Goal: Information Seeking & Learning: Learn about a topic

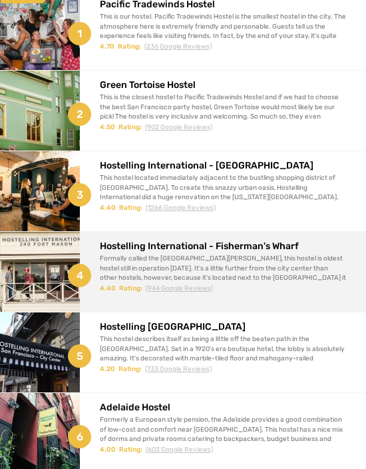
scroll to position [140, 0]
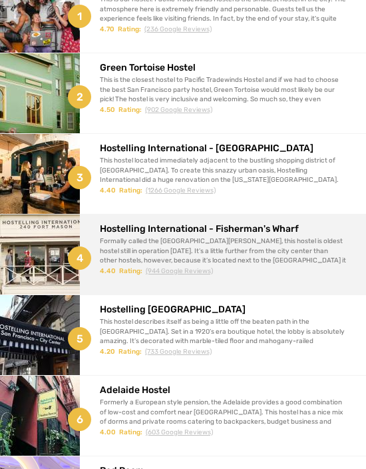
click at [181, 250] on div "Formally called the [GEOGRAPHIC_DATA][PERSON_NAME], this hostel is oldest hoste…" at bounding box center [223, 255] width 246 height 38
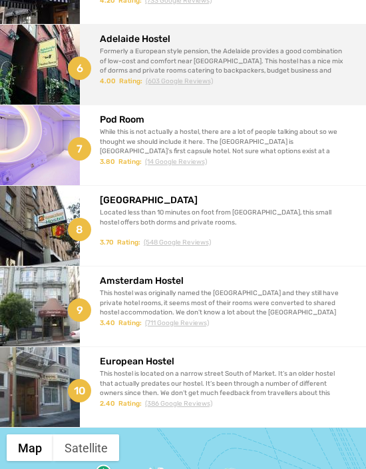
scroll to position [491, 0]
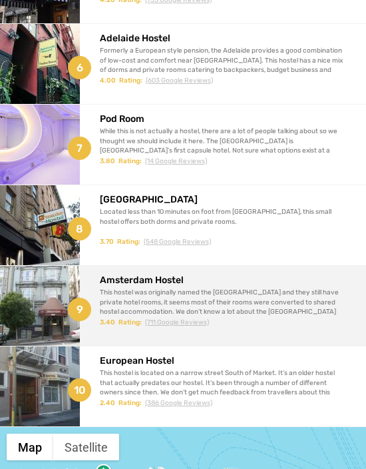
click at [171, 296] on div "This hostel was originally named the [GEOGRAPHIC_DATA] and they still have priv…" at bounding box center [223, 311] width 246 height 47
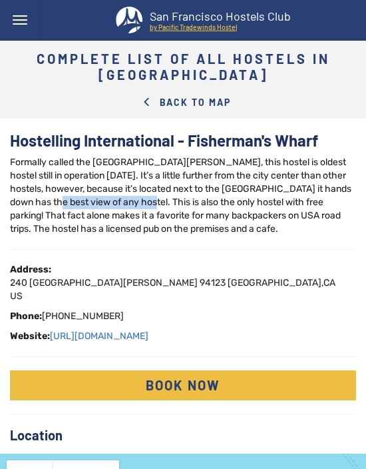
drag, startPoint x: 79, startPoint y: 196, endPoint x: 186, endPoint y: 196, distance: 107.2
click at [186, 196] on div "Formally called the [GEOGRAPHIC_DATA][PERSON_NAME], this hostel is oldest hoste…" at bounding box center [183, 196] width 346 height 80
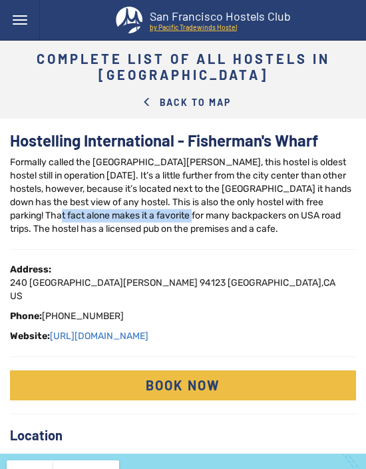
drag, startPoint x: 61, startPoint y: 219, endPoint x: 204, endPoint y: 219, distance: 143.1
click at [204, 219] on div "Formally called the [GEOGRAPHIC_DATA][PERSON_NAME], this hostel is oldest hoste…" at bounding box center [183, 196] width 346 height 80
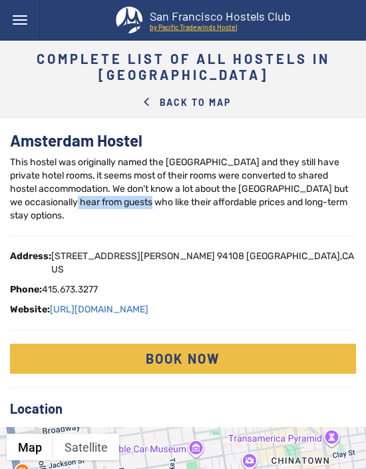
drag, startPoint x: 77, startPoint y: 196, endPoint x: 158, endPoint y: 198, distance: 81.2
click at [157, 196] on div "This hostel was originally named the Amsterdam Hotel and they still have privat…" at bounding box center [183, 189] width 346 height 67
click at [158, 198] on div "This hostel was originally named the Amsterdam Hotel and they still have privat…" at bounding box center [183, 189] width 346 height 67
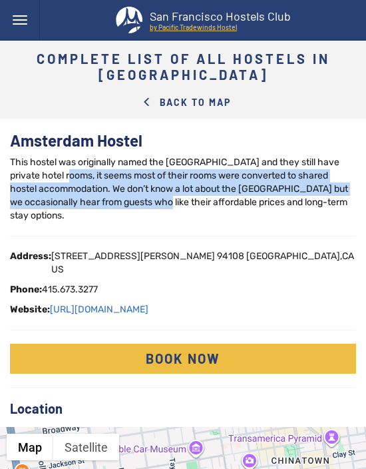
drag, startPoint x: 81, startPoint y: 180, endPoint x: 191, endPoint y: 219, distance: 117.0
click at [190, 218] on div "This hostel was originally named the Amsterdam Hotel and they still have privat…" at bounding box center [183, 189] width 346 height 67
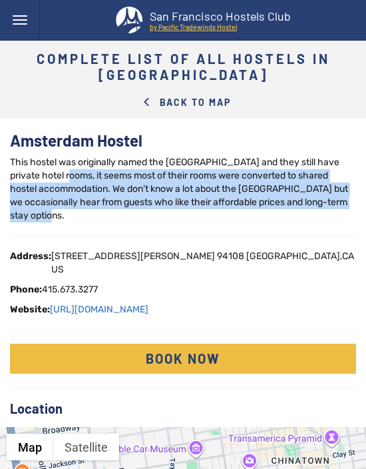
click at [191, 219] on div "This hostel was originally named the Amsterdam Hotel and they still have privat…" at bounding box center [183, 189] width 346 height 67
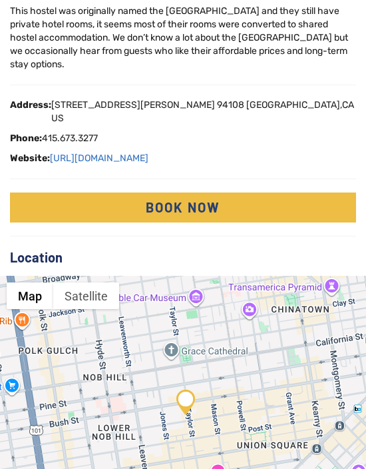
scroll to position [56, 0]
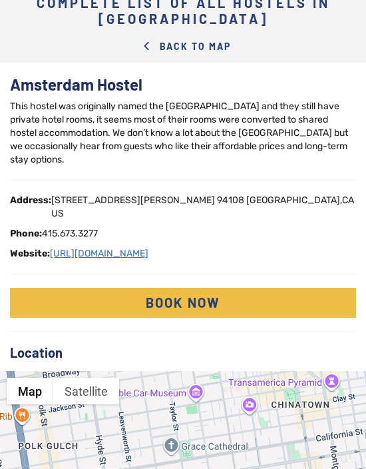
click at [122, 248] on link "https://hostelsf.com" at bounding box center [99, 253] width 99 height 11
